Goal: Use online tool/utility: Utilize a website feature to perform a specific function

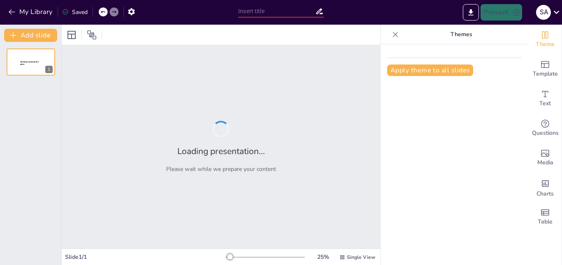
type input "¿Qué material filtra mejor el agua sucia: arena, [MEDICAL_DATA] o grava?"
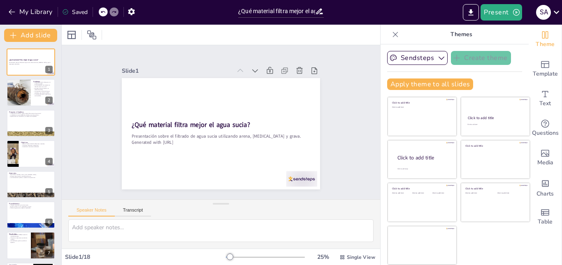
checkbox input "true"
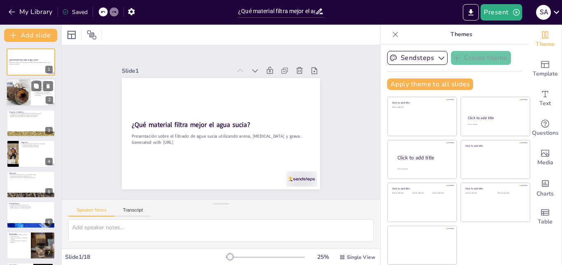
checkbox input "true"
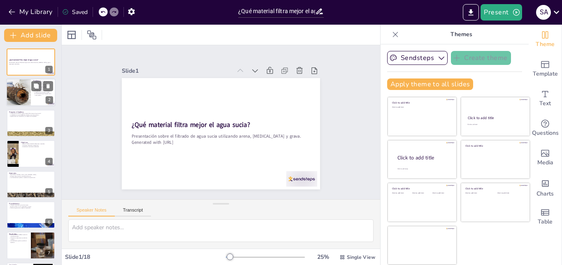
checkbox input "true"
click at [23, 102] on div at bounding box center [18, 93] width 44 height 28
type textarea "La contaminación del agua es un desafío que enfrentamos a nivel mundial. Este p…"
checkbox input "true"
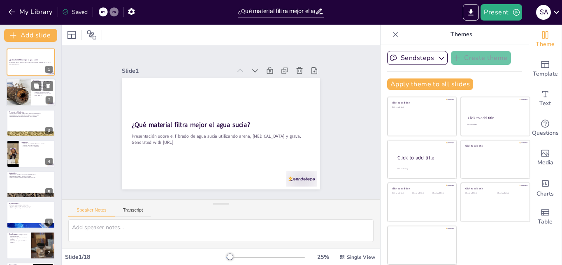
checkbox input "true"
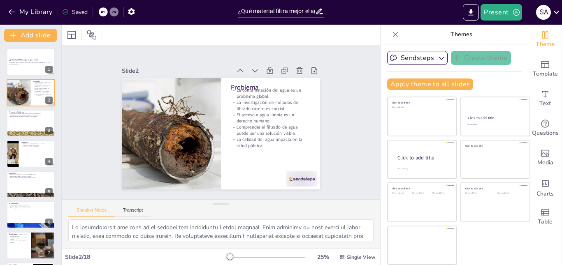
checkbox input "true"
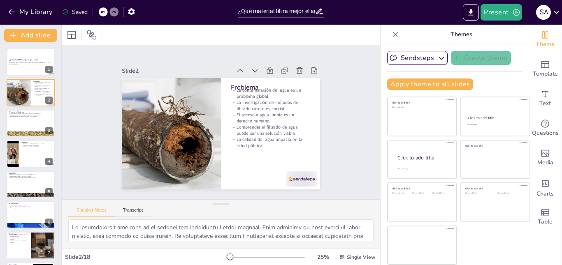
checkbox input "true"
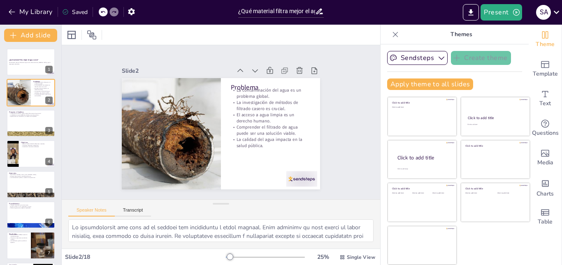
checkbox input "true"
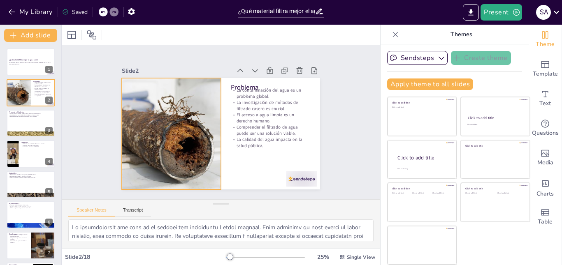
checkbox input "true"
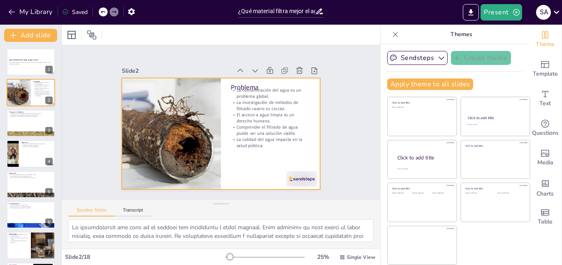
checkbox input "true"
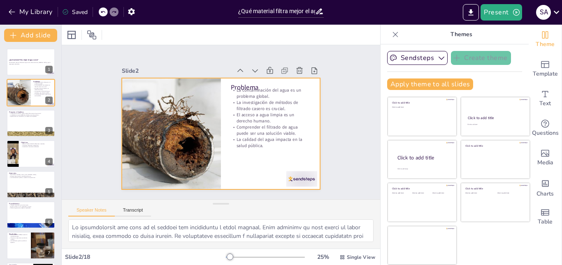
checkbox input "true"
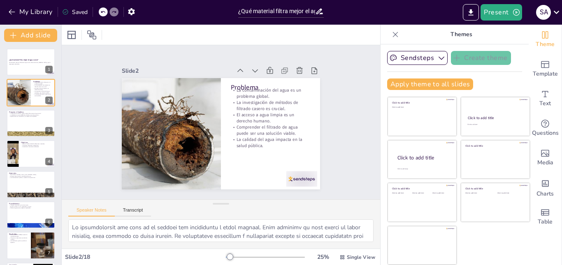
checkbox input "true"
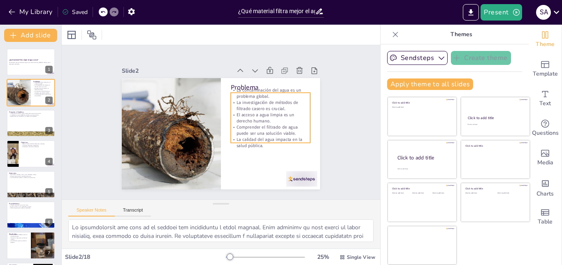
checkbox input "true"
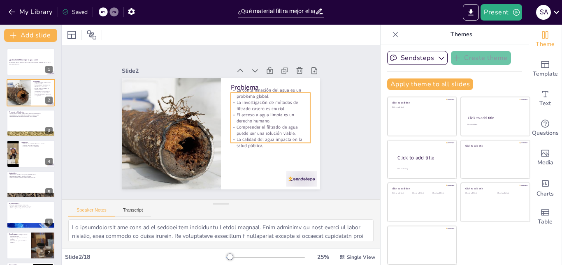
checkbox input "true"
click at [277, 87] on div "Problema La contaminación del agua es un problema global. La investigación de m…" at bounding box center [215, 133] width 227 height 196
checkbox input "true"
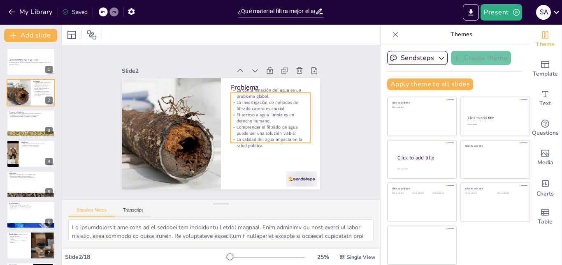
checkbox input "true"
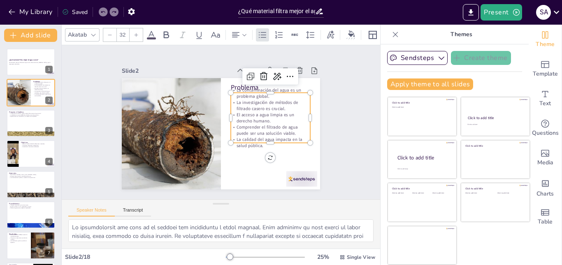
checkbox input "true"
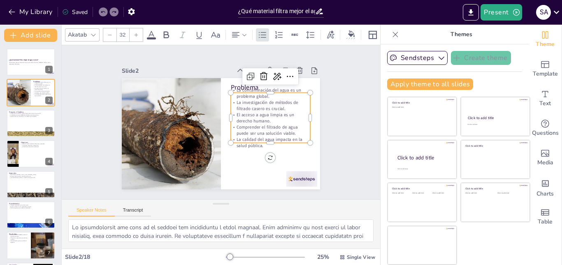
checkbox input "true"
click at [277, 90] on p "La contaminación del agua es un problema global." at bounding box center [275, 104] width 80 height 28
checkbox input "true"
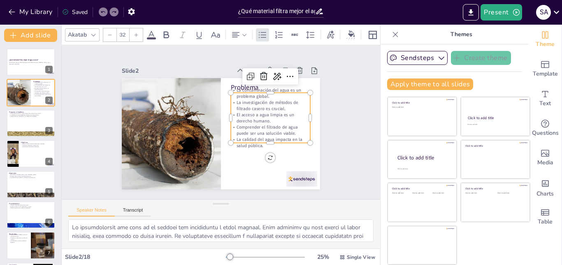
checkbox input "true"
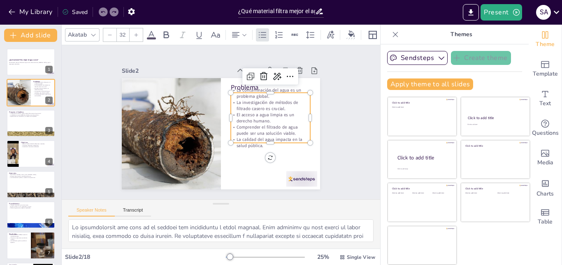
checkbox input "true"
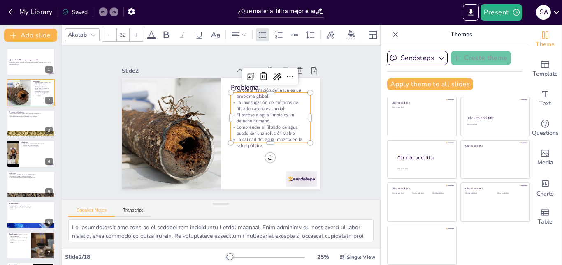
checkbox input "true"
click at [334, 169] on div "Slide 1 ¿Qué material filtra mejor el agua sucia? Presentación sobre el filtrad…" at bounding box center [221, 122] width 252 height 277
checkbox input "true"
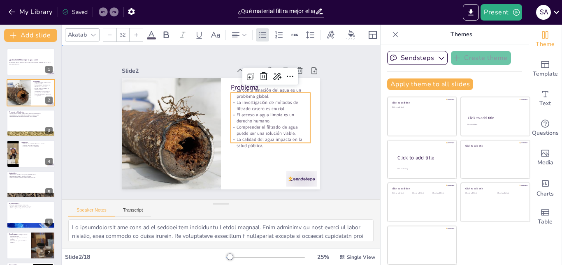
checkbox input "true"
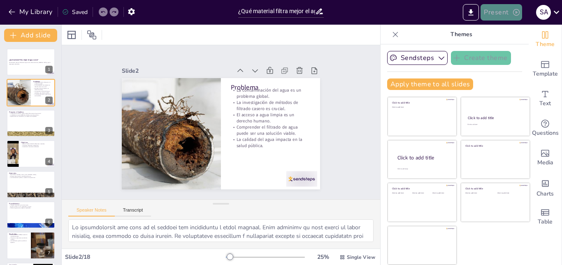
click at [517, 14] on icon "button" at bounding box center [516, 12] width 8 height 8
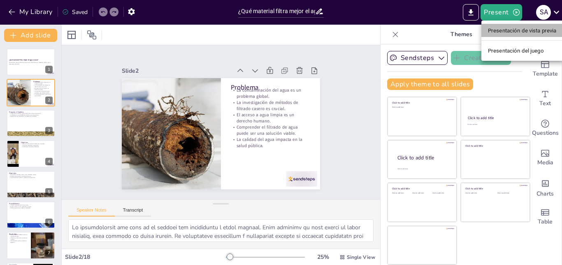
click at [539, 37] on li "Presentación de vista previa" at bounding box center [522, 30] width 82 height 13
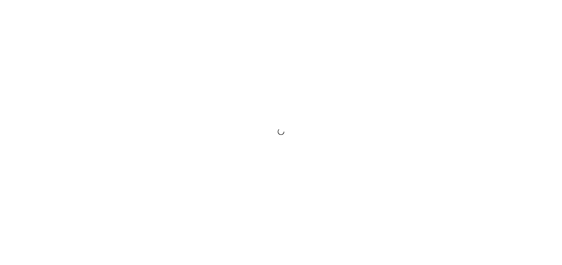
click at [432, 115] on div at bounding box center [281, 132] width 562 height 265
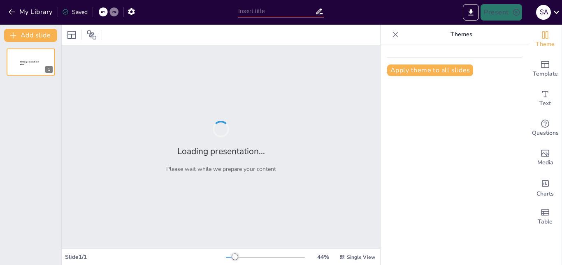
type input "¿Qué material filtra mejor el agua sucia: arena, [MEDICAL_DATA] o grava?"
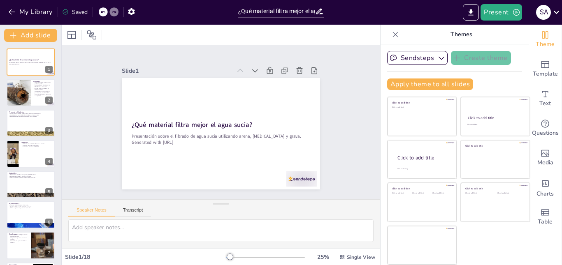
checkbox input "true"
click at [514, 11] on icon "button" at bounding box center [516, 12] width 8 height 8
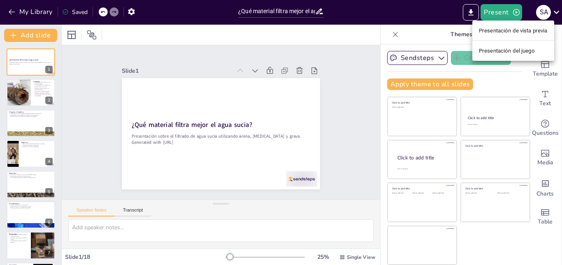
click at [512, 29] on font "Presentación de vista previa" at bounding box center [513, 31] width 69 height 6
